Goal: Entertainment & Leisure: Consume media (video, audio)

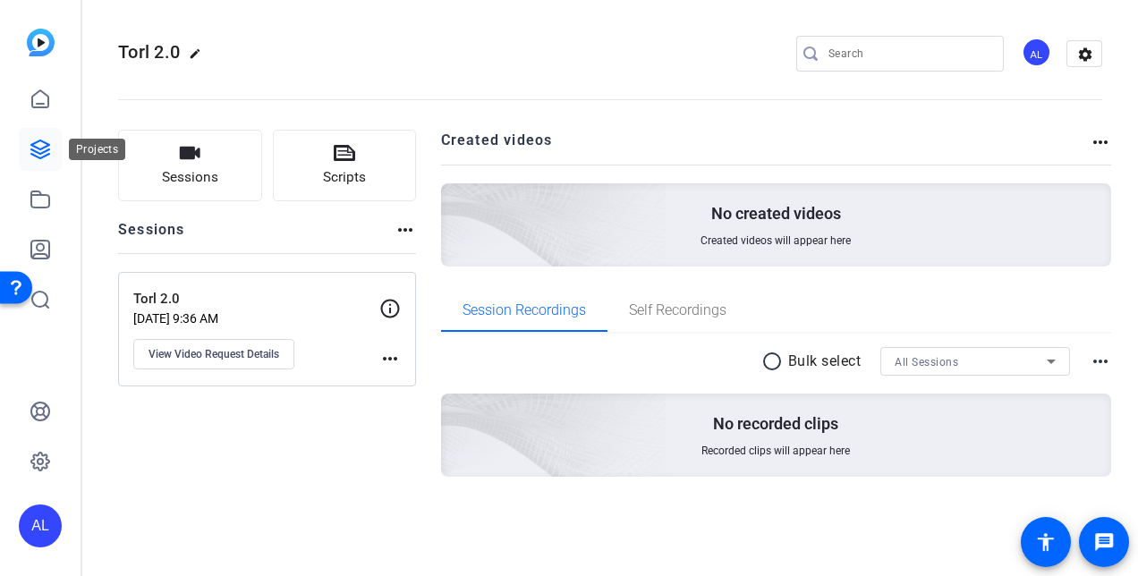
click at [50, 157] on icon at bounding box center [40, 149] width 21 height 21
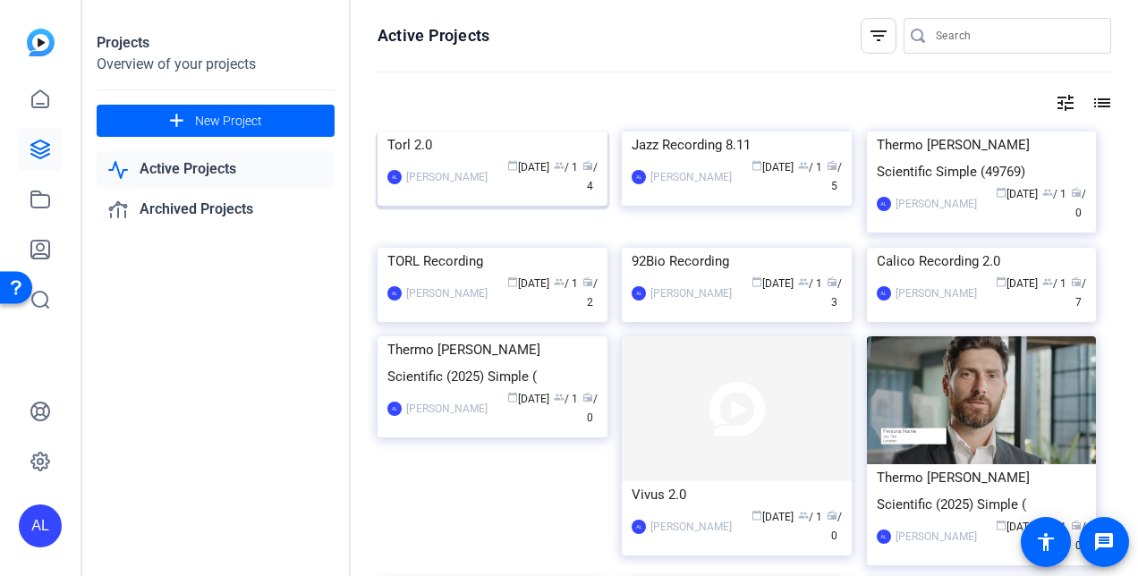
click at [512, 131] on img at bounding box center [492, 131] width 230 height 0
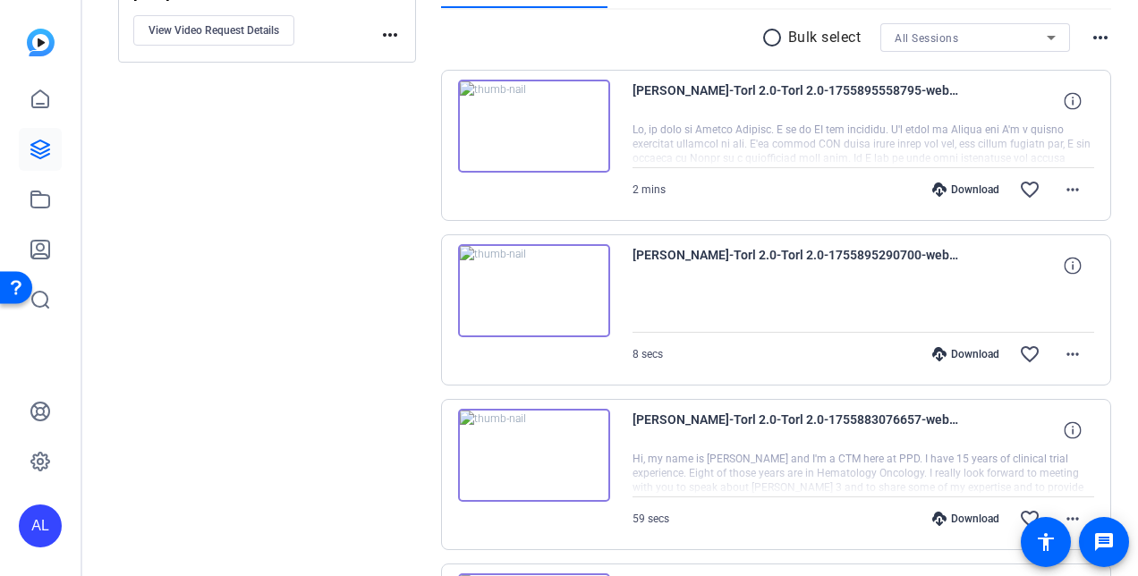
scroll to position [351, 0]
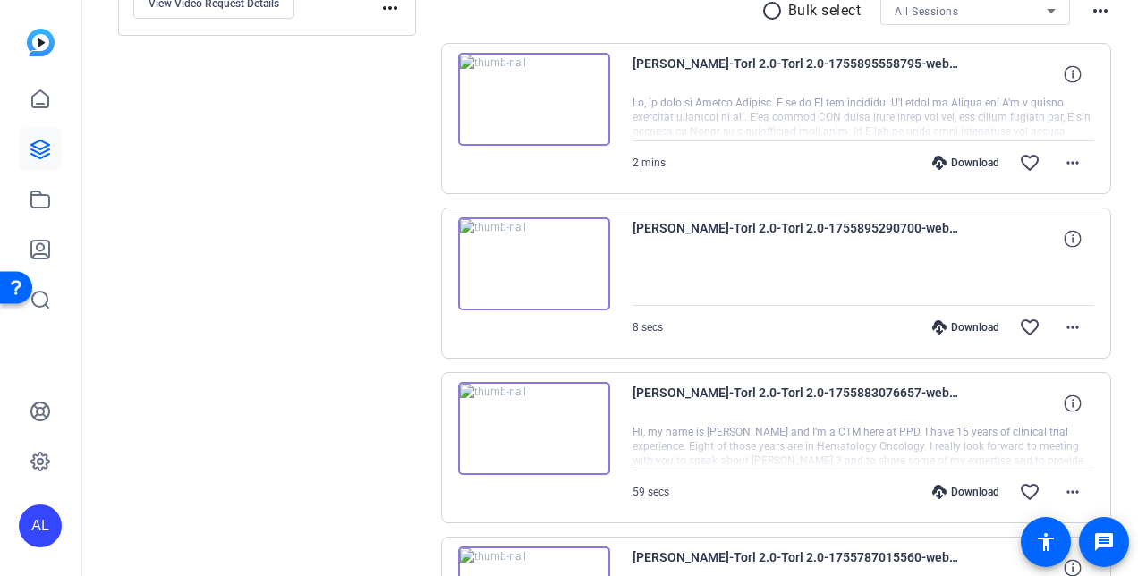
click at [519, 127] on img at bounding box center [534, 99] width 152 height 93
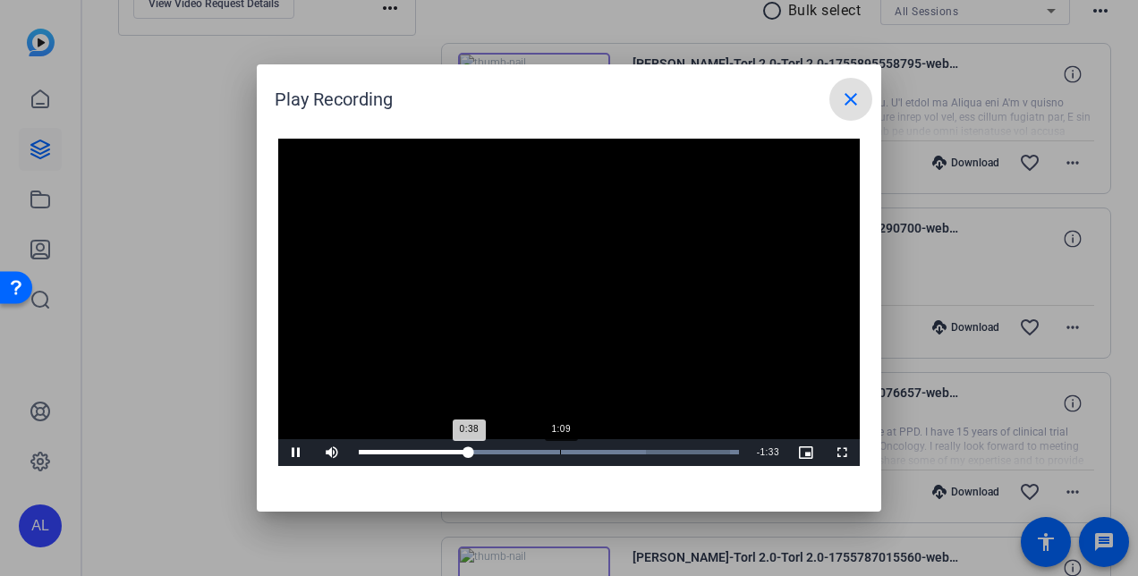
click at [560, 444] on div "Loaded : 100.00% 1:09 0:38" at bounding box center [549, 452] width 398 height 27
click at [632, 452] on div "Loaded : 100.00% 1:34 1:34" at bounding box center [549, 452] width 380 height 4
click at [630, 318] on video "Video Player" at bounding box center [568, 302] width 581 height 327
